Goal: Transaction & Acquisition: Purchase product/service

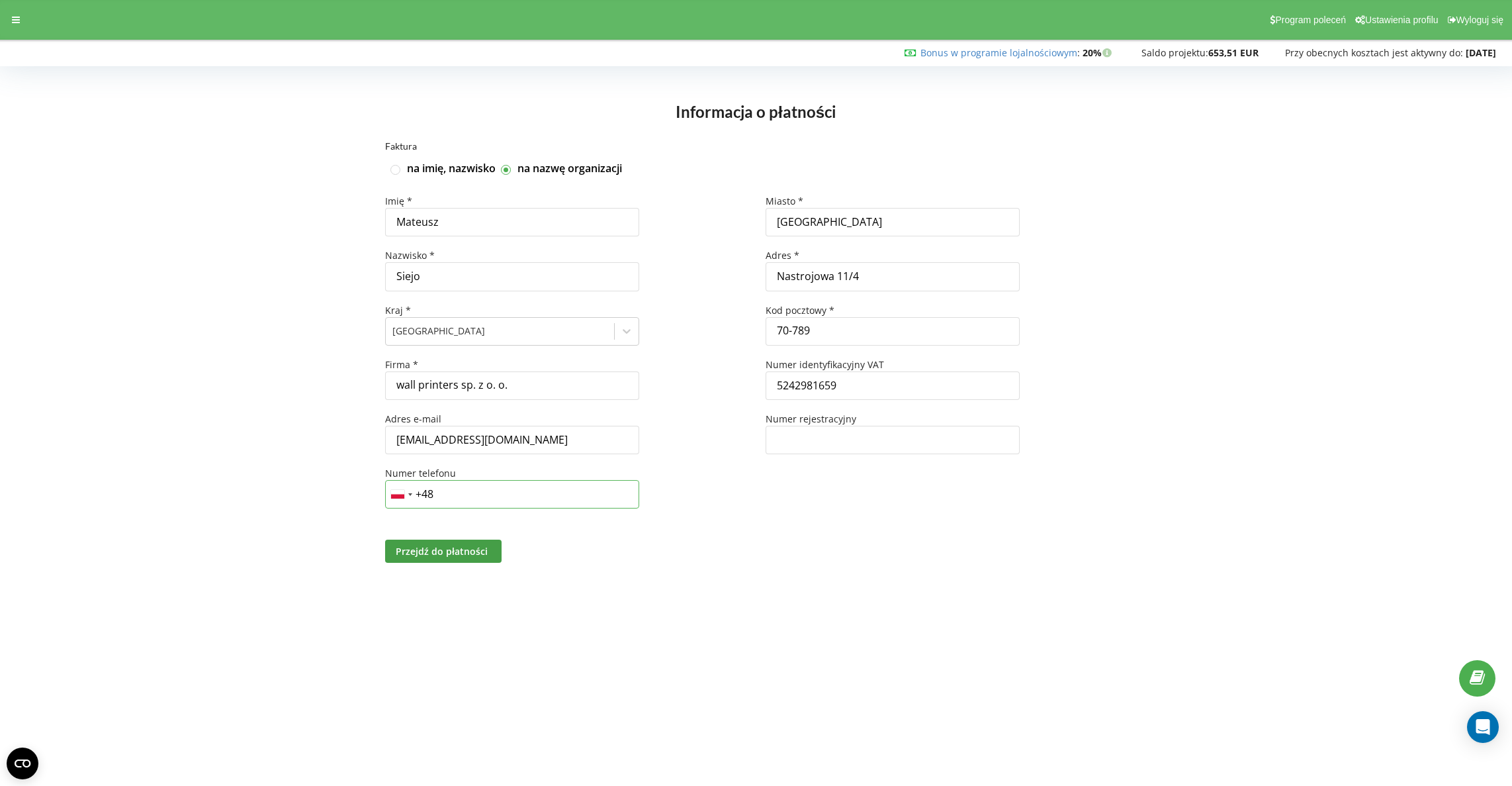
click at [564, 489] on input "+48" at bounding box center [512, 494] width 254 height 28
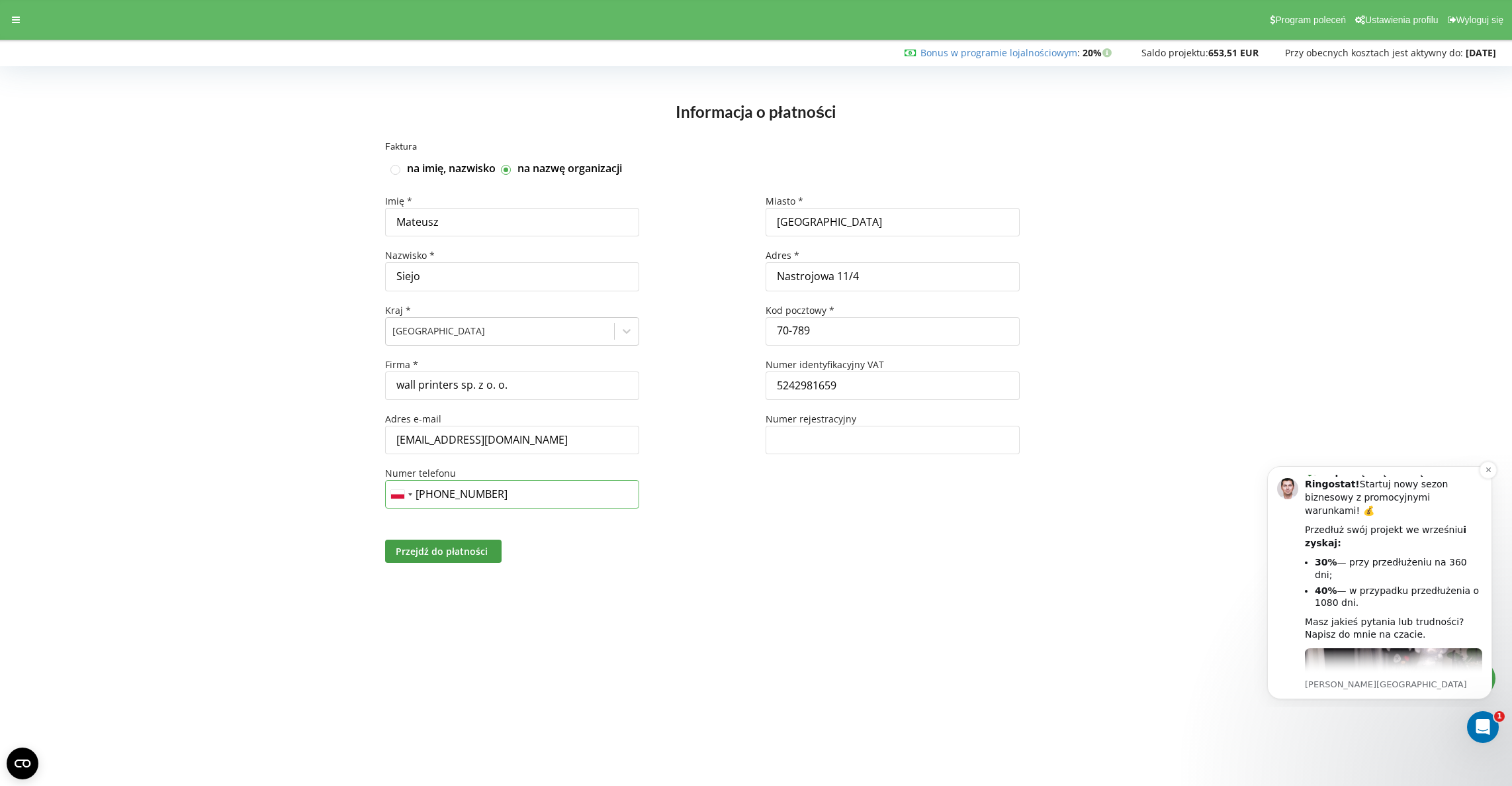
scroll to position [137, 0]
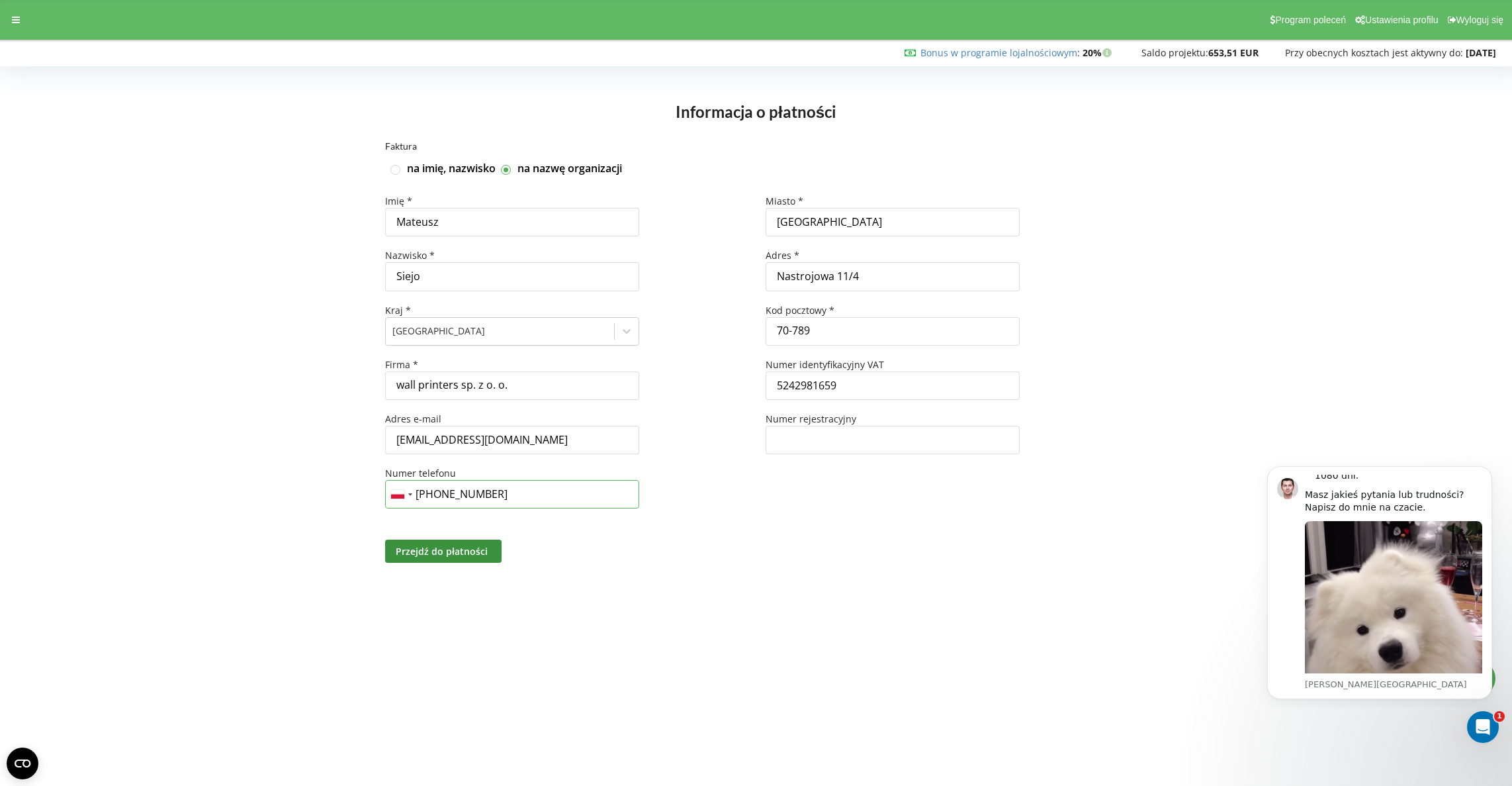
type input "[PHONE_NUMBER]"
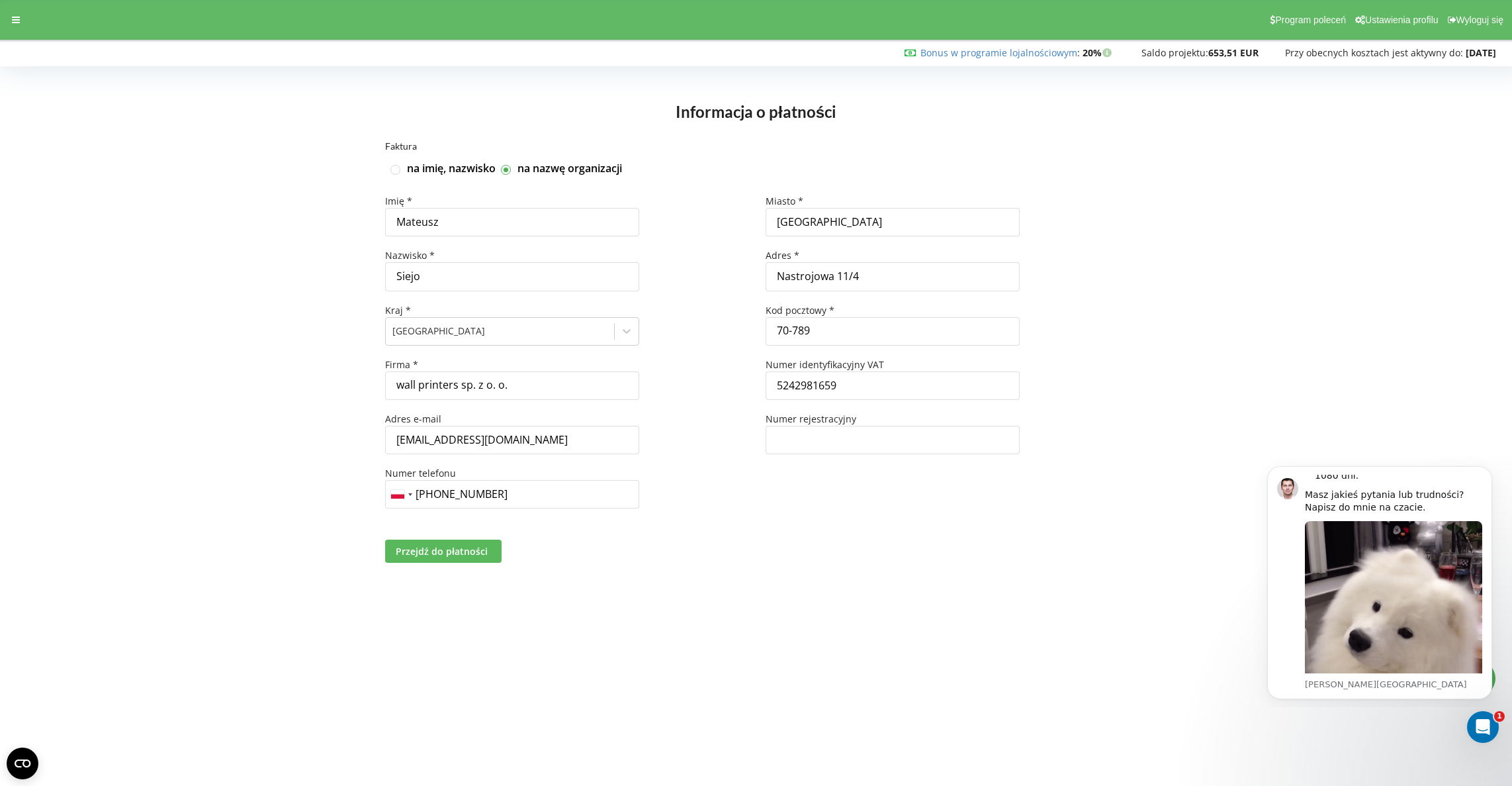
click at [459, 553] on span "Przejdź do płatności" at bounding box center [441, 550] width 92 height 12
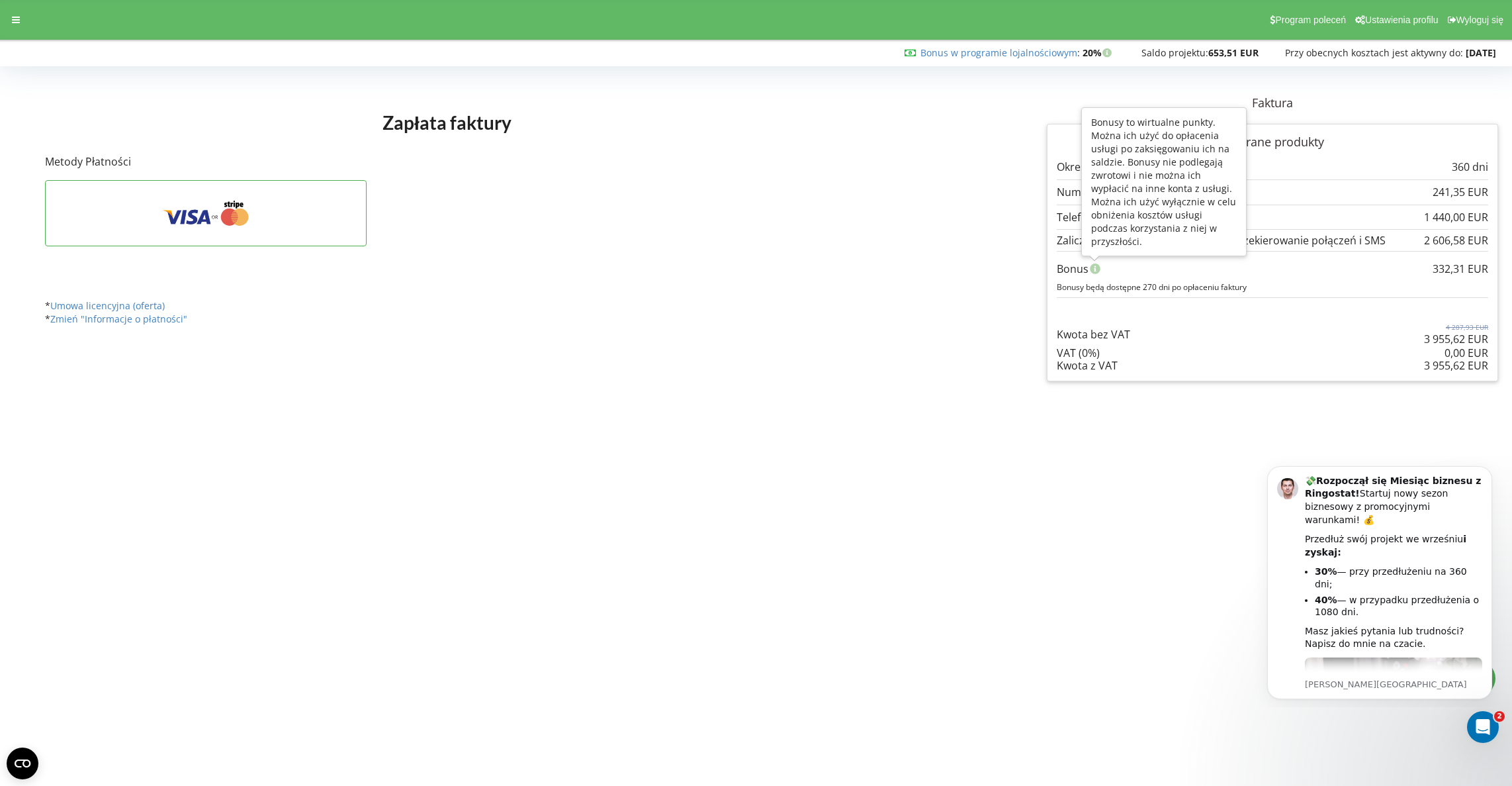
click at [1094, 269] on icon at bounding box center [1094, 267] width 12 height 11
